Goal: Task Accomplishment & Management: Use online tool/utility

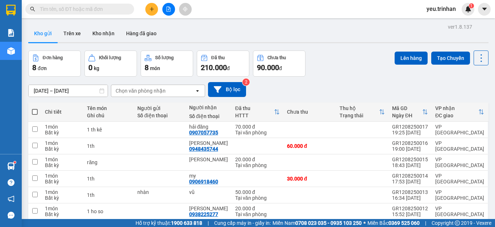
click at [36, 111] on span at bounding box center [35, 112] width 6 height 6
click at [35, 108] on input "checkbox" at bounding box center [35, 108] width 0 height 0
checkbox input "true"
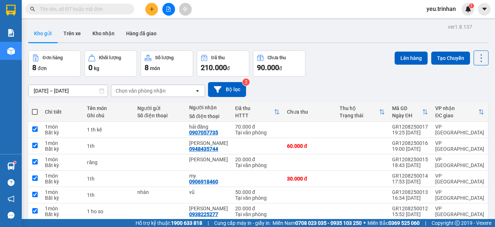
checkbox input "true"
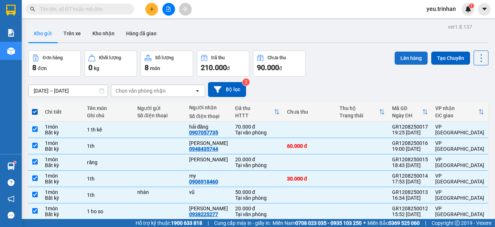
drag, startPoint x: 402, startPoint y: 57, endPoint x: 387, endPoint y: 57, distance: 15.2
click at [398, 57] on button "Lên hàng" at bounding box center [411, 58] width 33 height 13
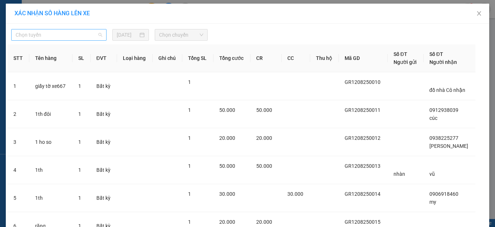
click at [68, 38] on span "Chọn tuyến" at bounding box center [59, 34] width 87 height 11
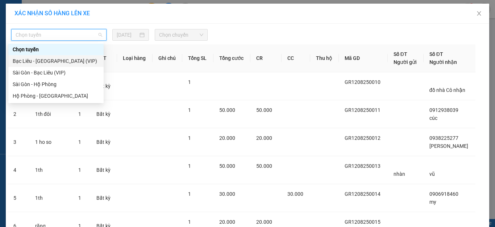
click at [39, 61] on div "Bạc Liêu - [GEOGRAPHIC_DATA] (VIP)" at bounding box center [56, 61] width 87 height 8
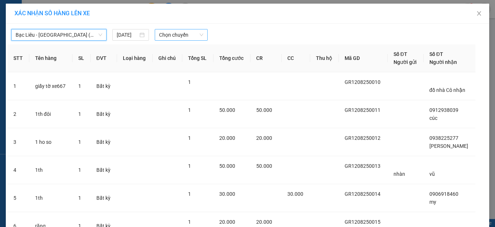
drag, startPoint x: 170, startPoint y: 33, endPoint x: 170, endPoint y: 41, distance: 8.7
click at [170, 34] on span "Chọn chuyến" at bounding box center [181, 34] width 45 height 11
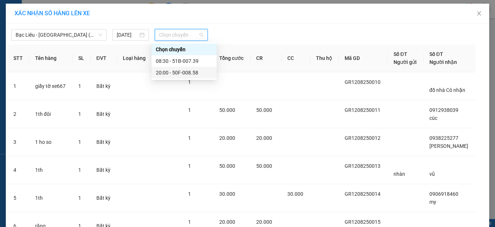
click at [167, 72] on div "20:00 - 50F-008.58" at bounding box center [184, 73] width 57 height 8
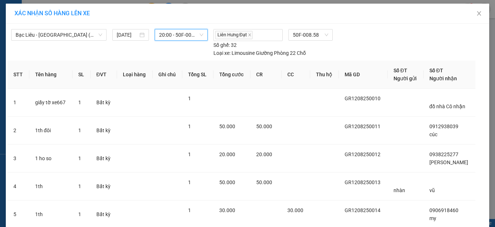
scroll to position [138, 0]
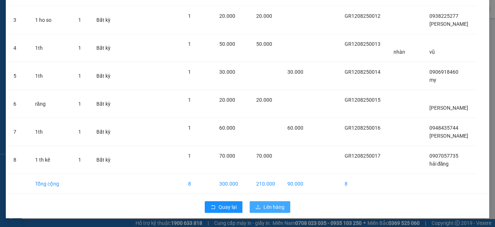
click at [266, 206] on span "Lên hàng" at bounding box center [274, 207] width 21 height 8
